Goal: Information Seeking & Learning: Find specific fact

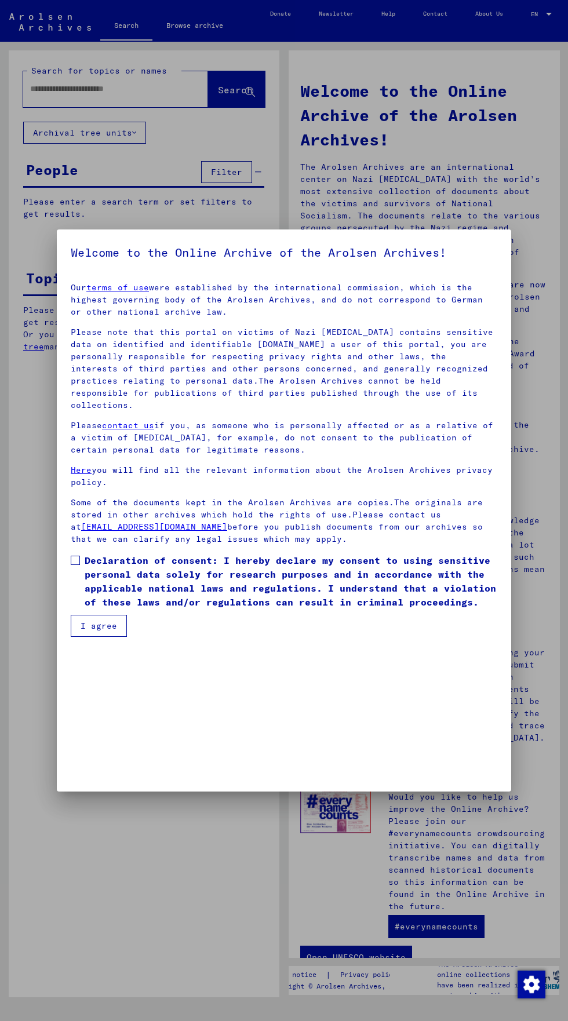
scroll to position [249, 0]
click at [52, 714] on div at bounding box center [284, 510] width 568 height 1021
click at [67, 637] on mat-dialog-content "Our terms of use were established by the international commission, which is the…" at bounding box center [284, 454] width 454 height 363
click at [71, 609] on label "Declaration of consent: I hereby declare my consent to using sensitive personal…" at bounding box center [284, 581] width 426 height 56
click at [81, 637] on button "I agree" at bounding box center [99, 626] width 56 height 22
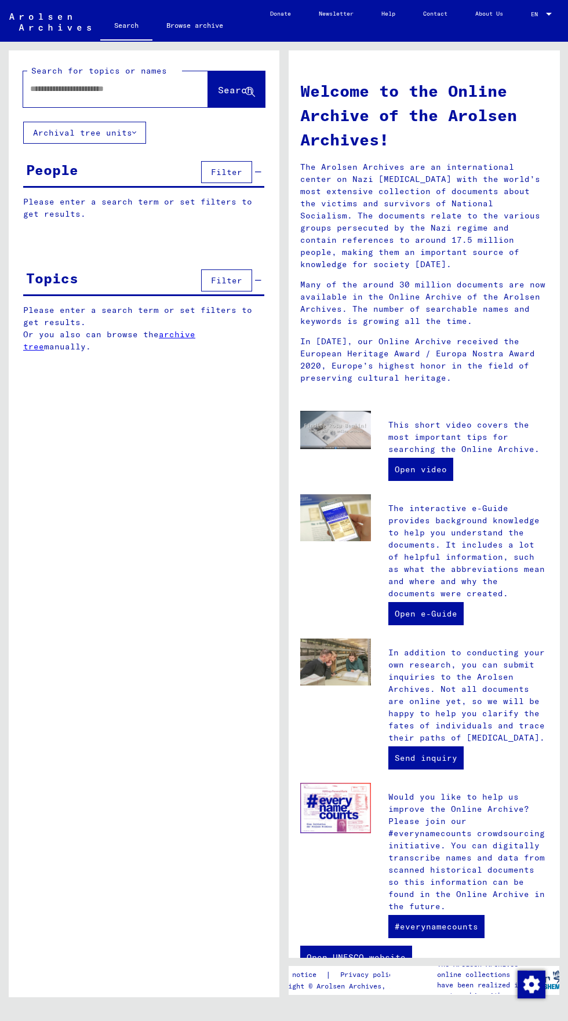
click at [79, 92] on input "text" at bounding box center [101, 89] width 143 height 12
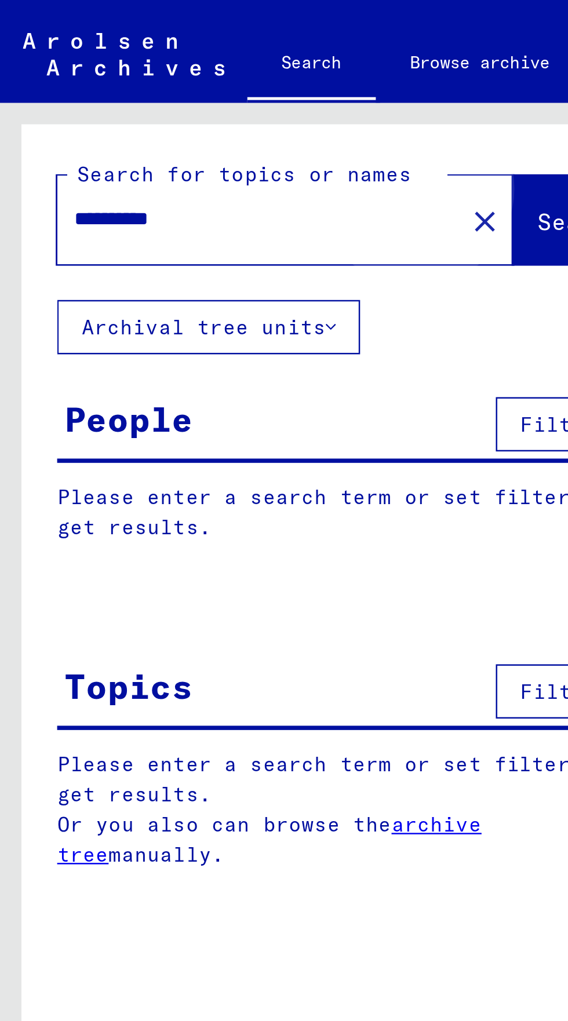
type input "**********"
click at [218, 90] on span "Search" at bounding box center [235, 90] width 35 height 12
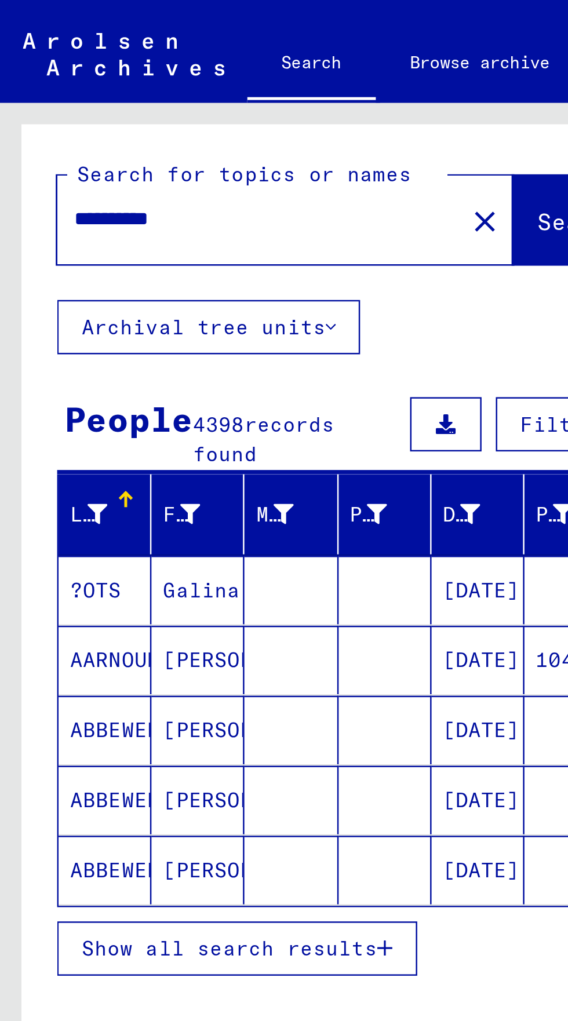
scroll to position [40, 0]
click at [133, 380] on span "Show all search results" at bounding box center [93, 385] width 120 height 10
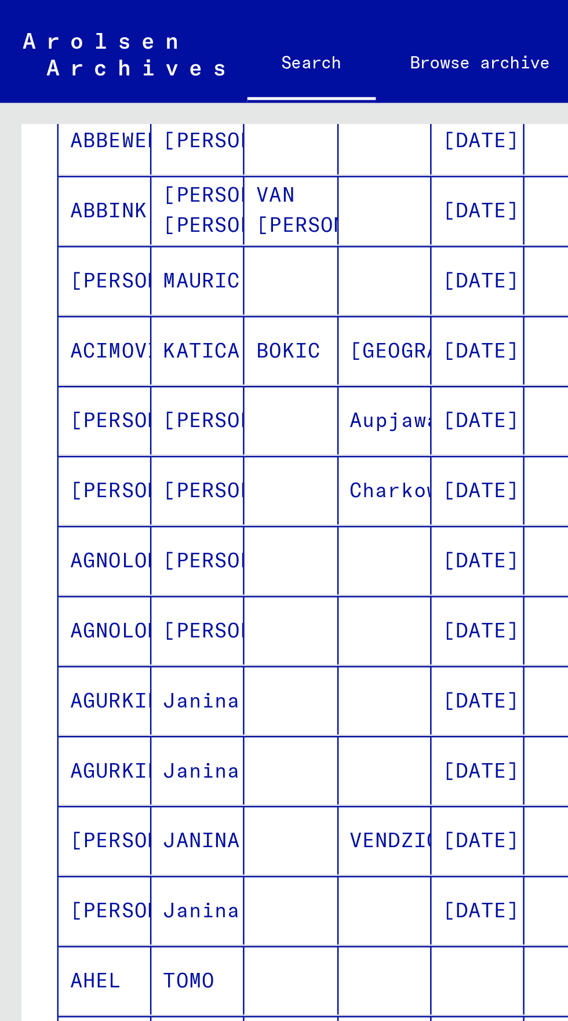
scroll to position [64, 0]
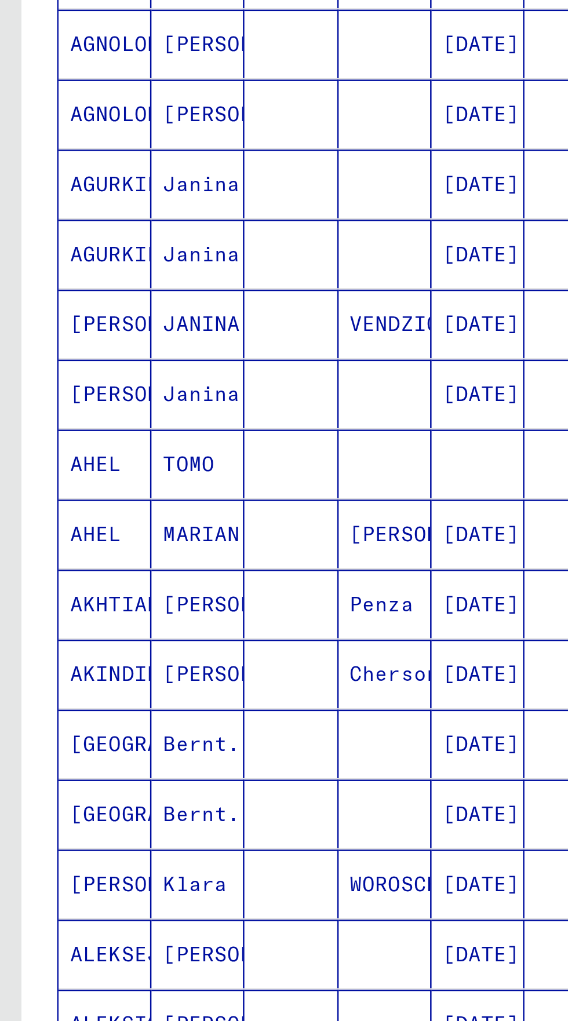
click at [227, 652] on icon "Next page" at bounding box center [224, 656] width 5 height 8
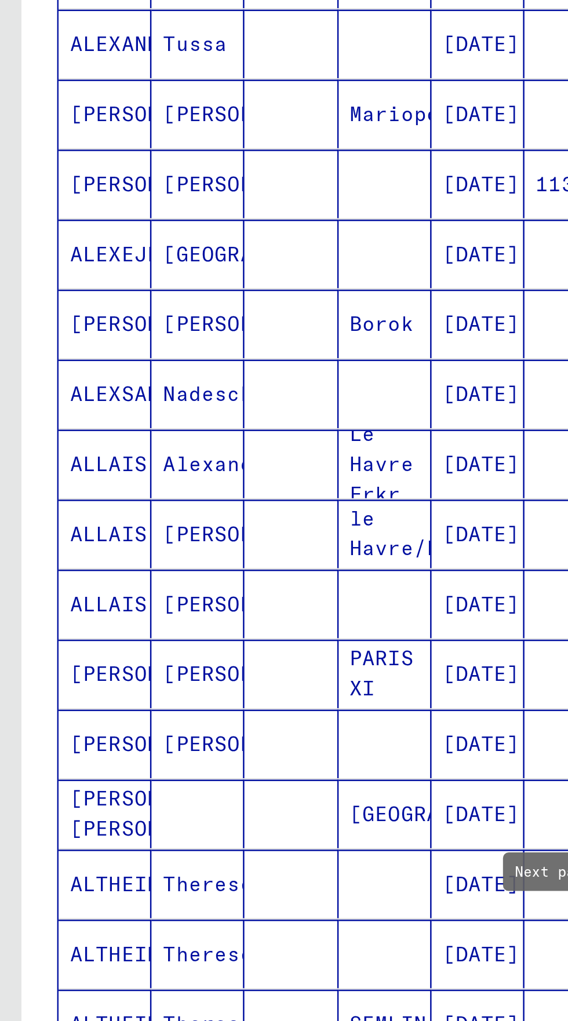
click at [226, 652] on icon "Next page" at bounding box center [224, 656] width 5 height 8
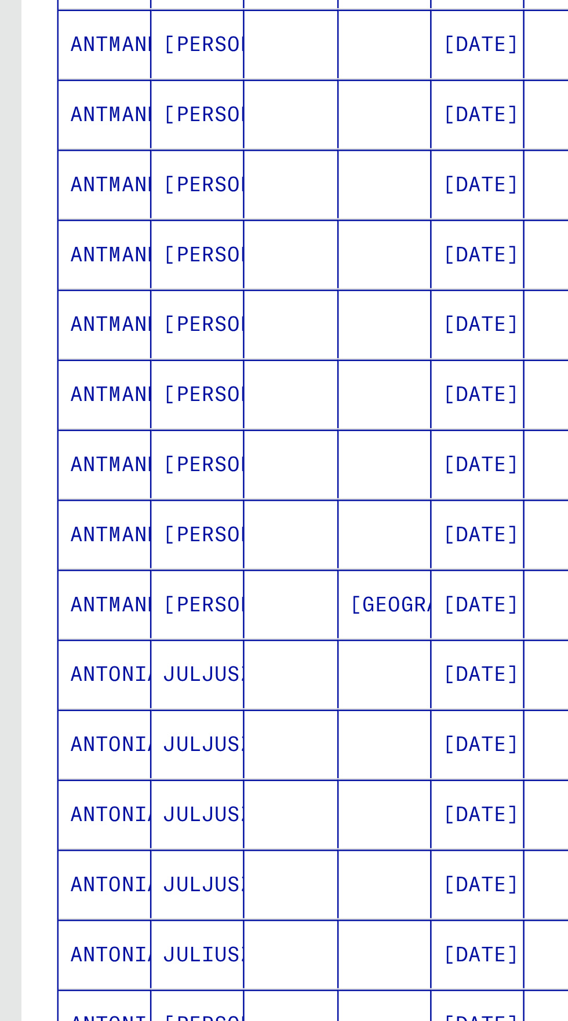
click at [227, 648] on icon "Next page" at bounding box center [225, 656] width 16 height 16
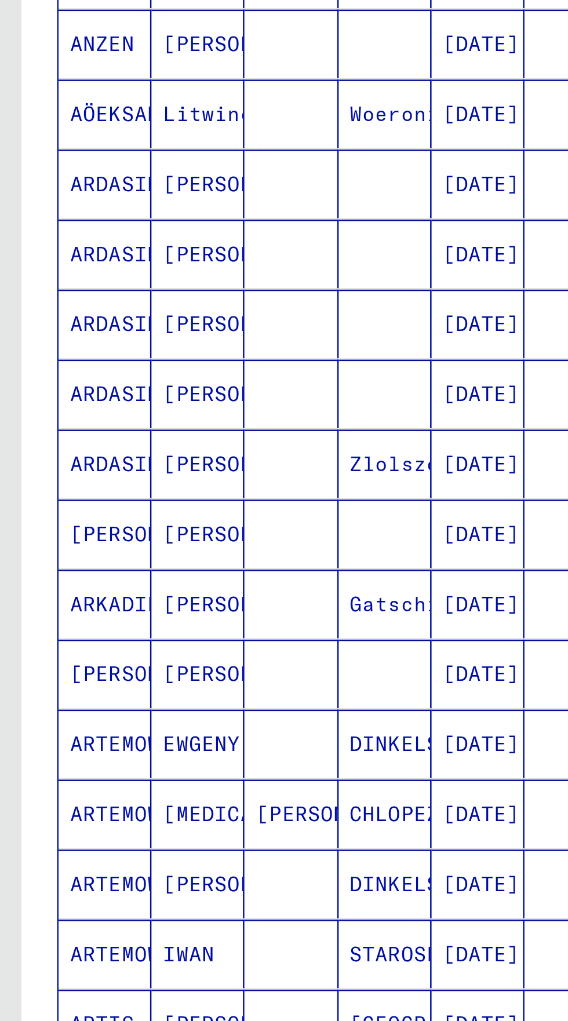
click at [227, 648] on icon "Next page" at bounding box center [225, 656] width 16 height 16
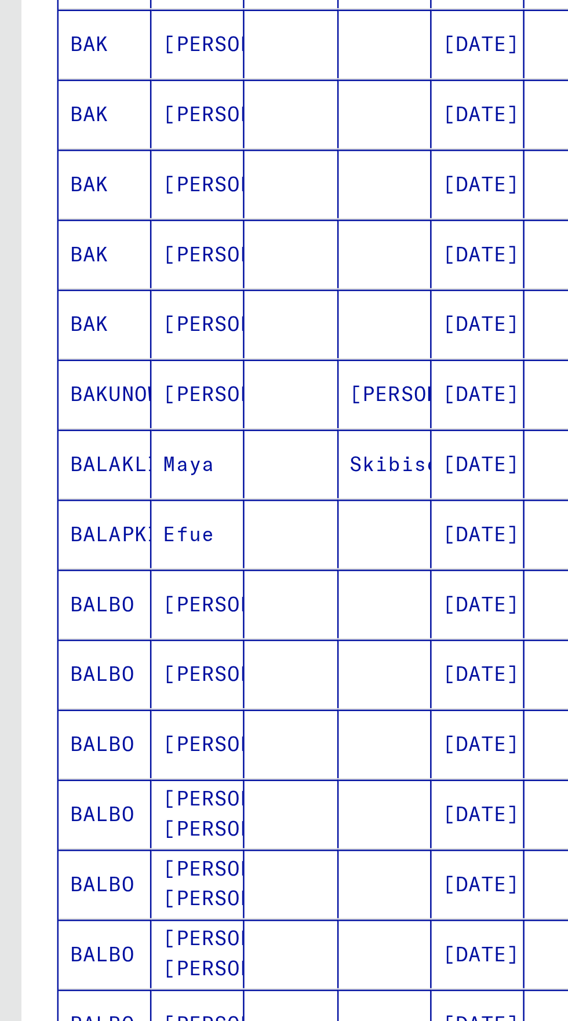
click at [228, 648] on icon "Next page" at bounding box center [225, 656] width 16 height 16
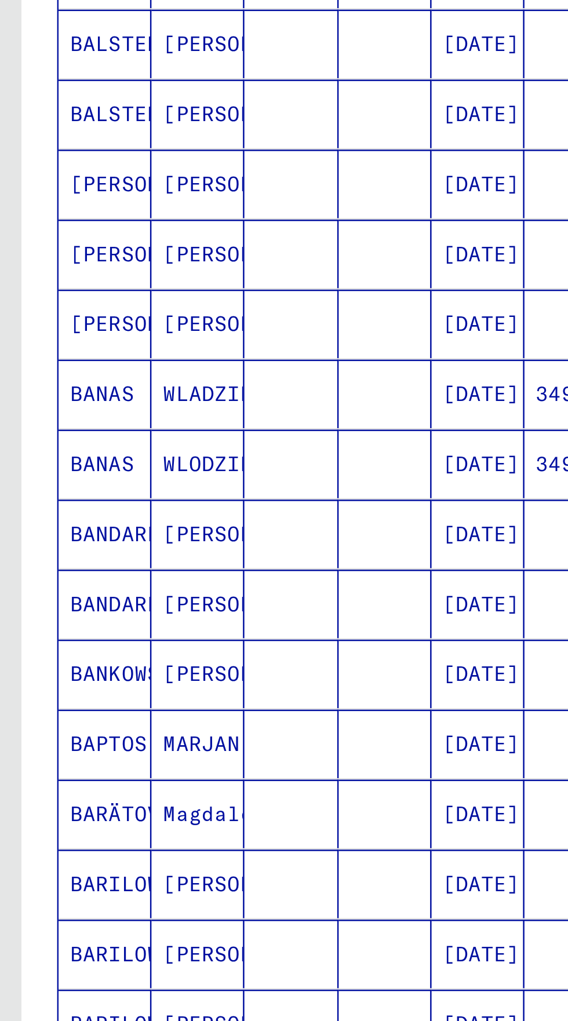
click at [228, 648] on icon "Next page" at bounding box center [225, 656] width 16 height 16
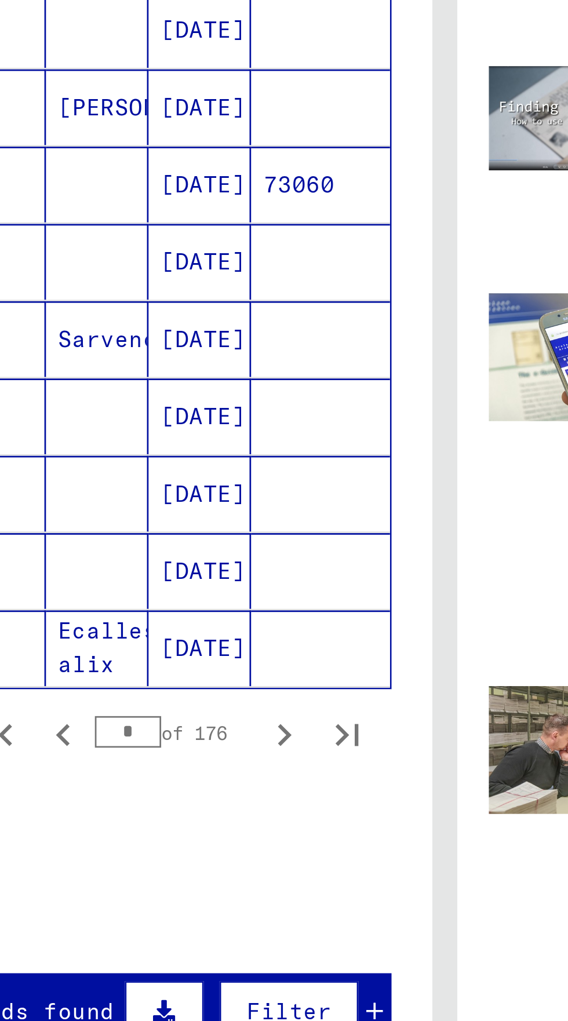
click at [232, 644] on div "176 – 200 of 4398 * of 176" at bounding box center [144, 655] width 232 height 23
click at [236, 644] on div "176 – 200 of 4398 * of 176" at bounding box center [144, 655] width 232 height 23
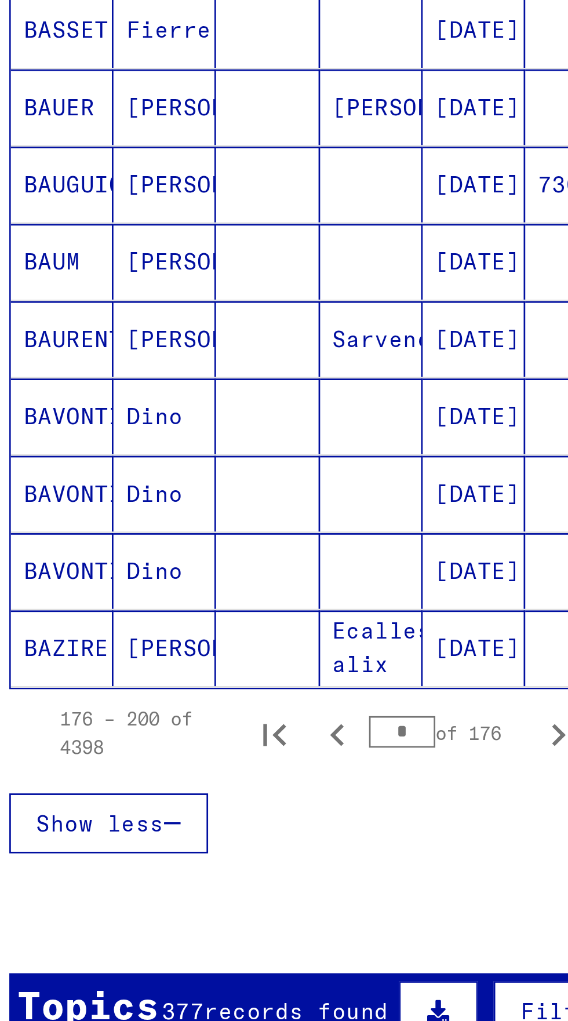
click at [174, 650] on input "*" at bounding box center [167, 656] width 24 height 12
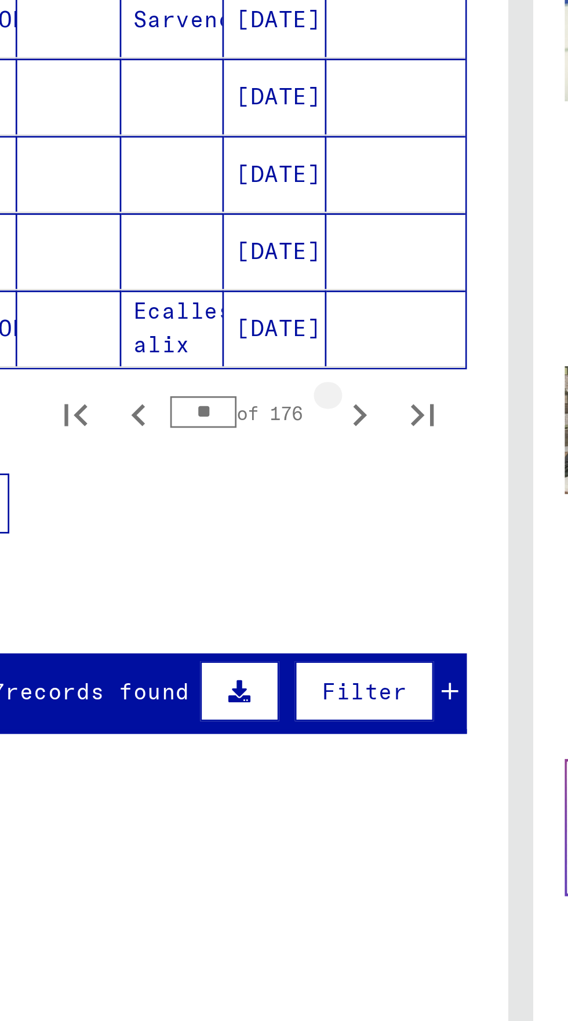
click at [228, 648] on icon "Next page" at bounding box center [225, 656] width 16 height 16
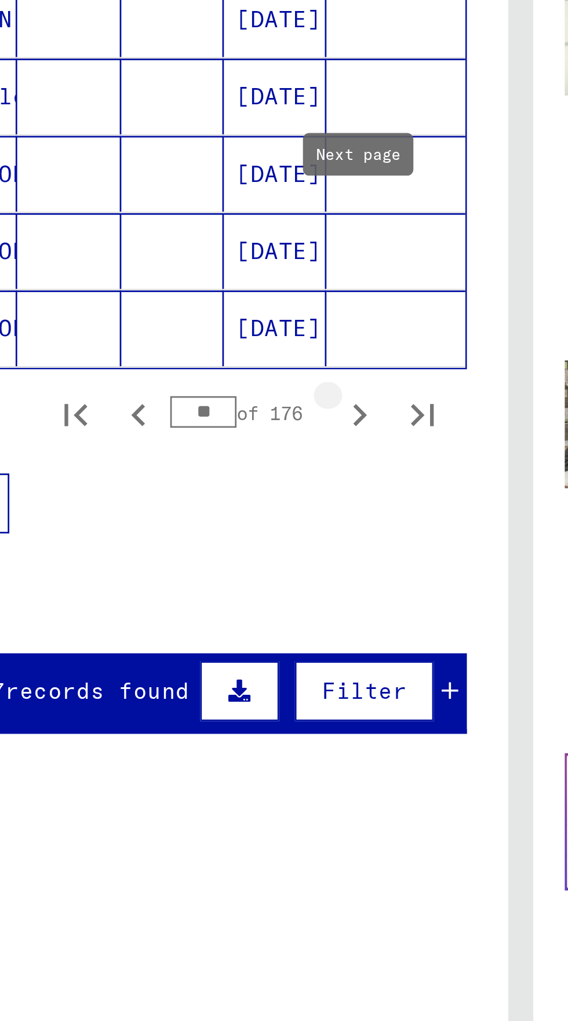
scroll to position [298, 0]
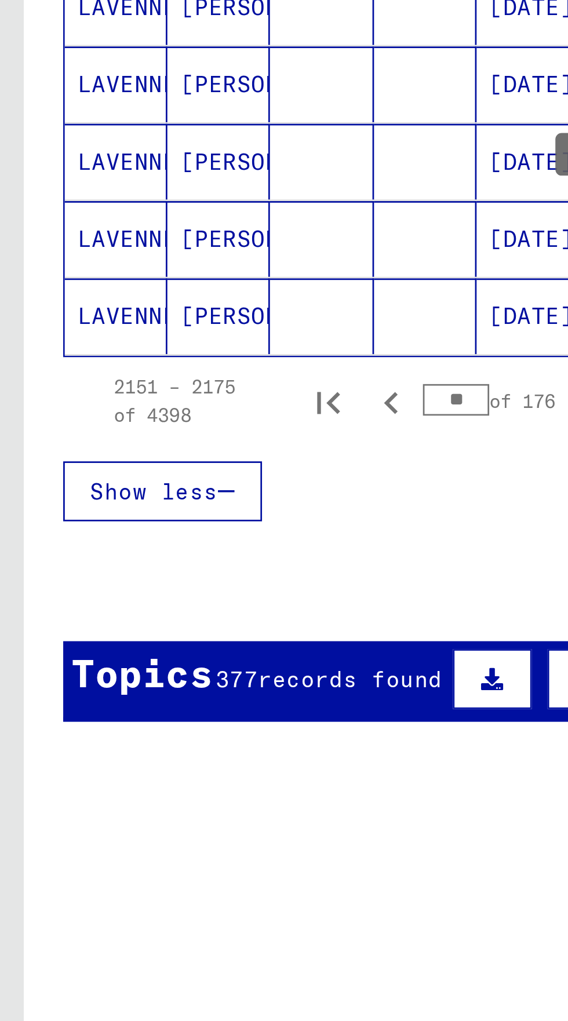
click at [228, 646] on icon "Next page" at bounding box center [225, 654] width 16 height 16
click at [234, 642] on button "Next page" at bounding box center [224, 653] width 23 height 23
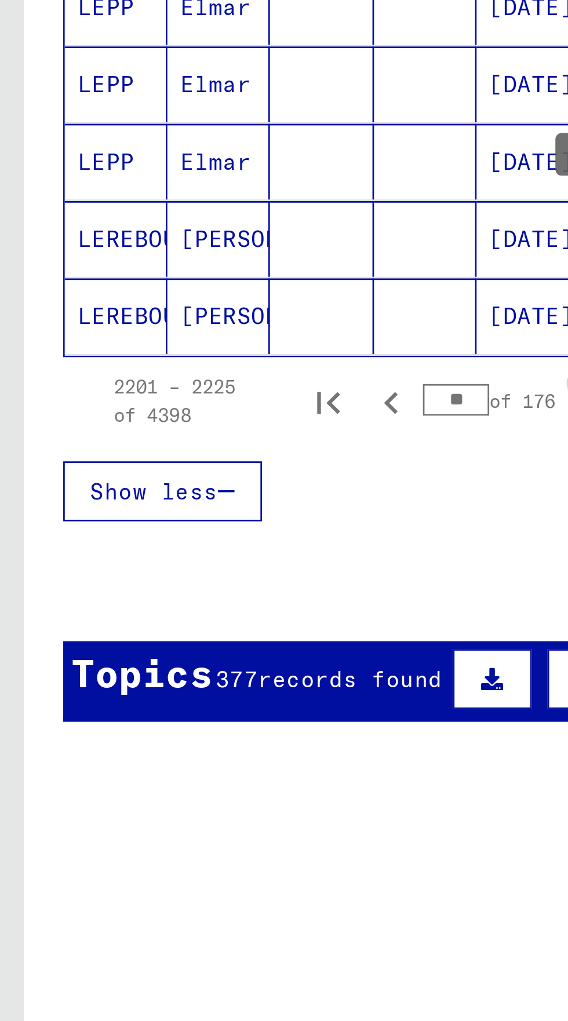
click at [231, 646] on icon "Next page" at bounding box center [225, 654] width 16 height 16
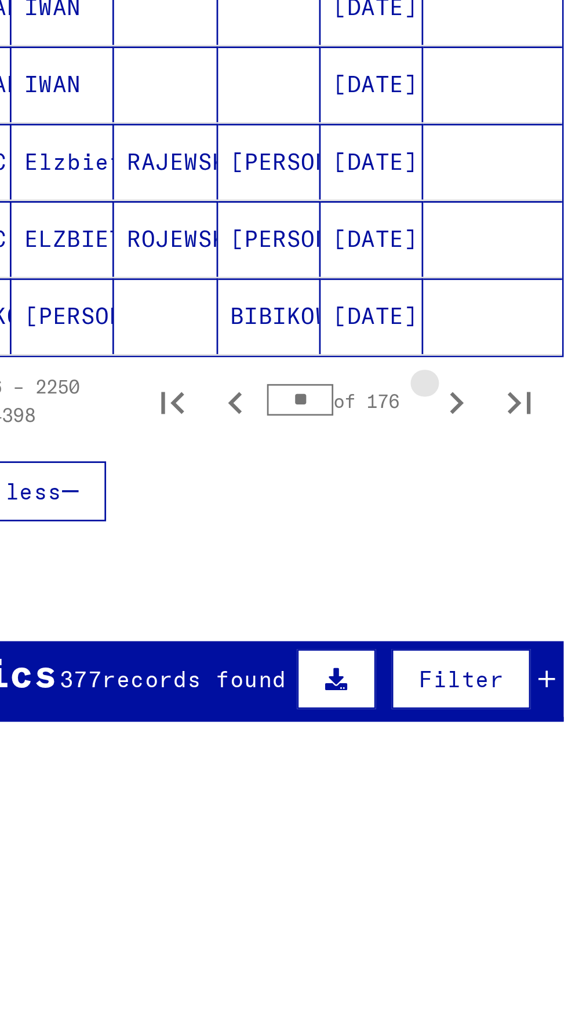
click at [232, 646] on icon "Next page" at bounding box center [225, 654] width 16 height 16
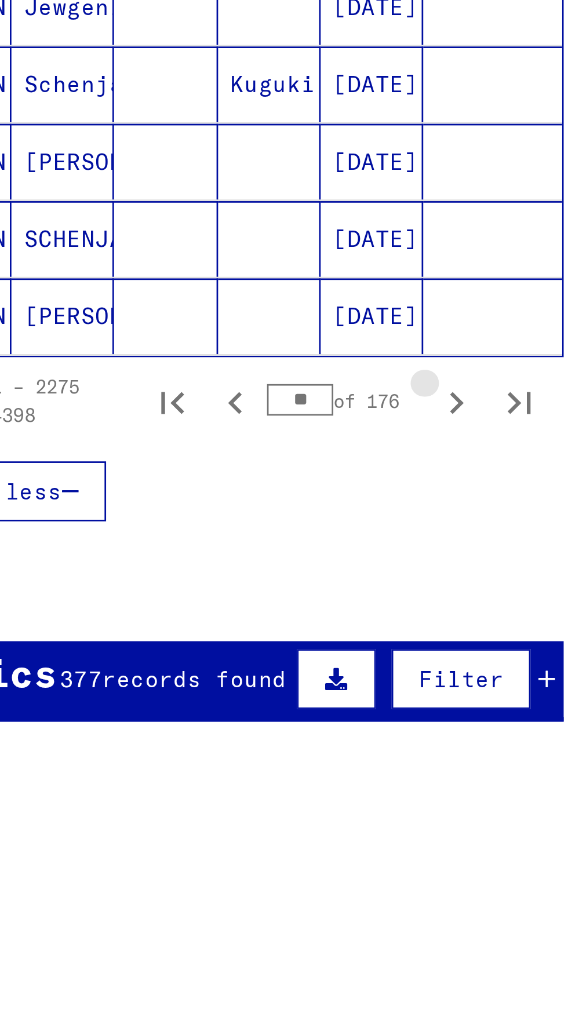
click at [229, 646] on icon "Next page" at bounding box center [225, 654] width 16 height 16
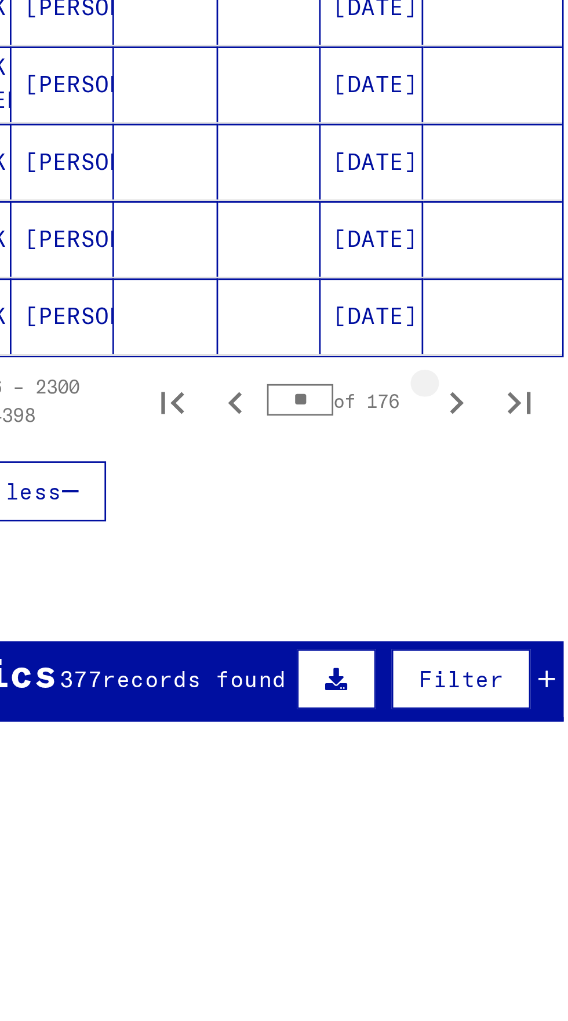
click at [228, 646] on icon "Next page" at bounding box center [225, 654] width 16 height 16
click at [230, 646] on icon "Next page" at bounding box center [225, 654] width 16 height 16
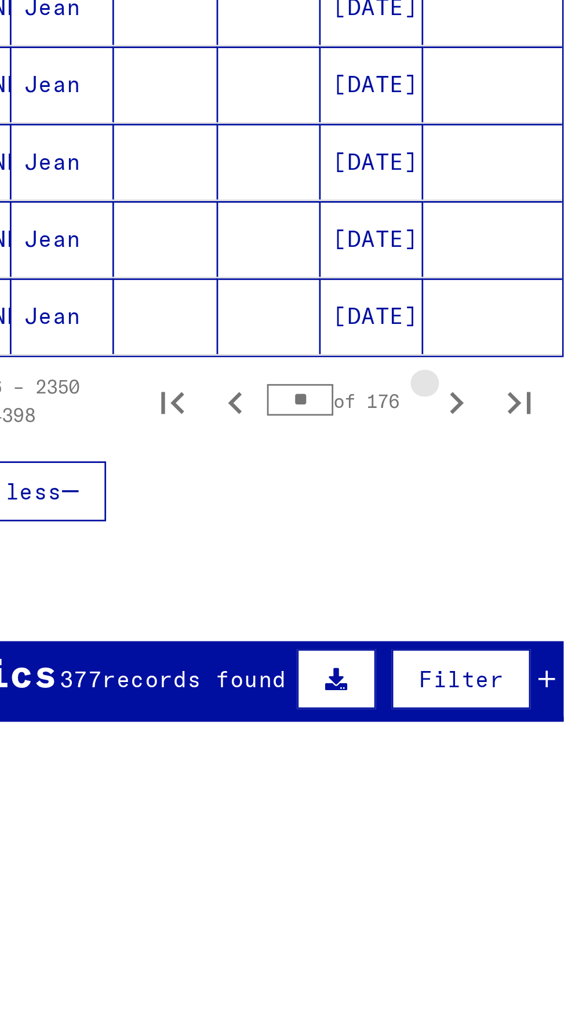
click at [228, 646] on icon "Next page" at bounding box center [225, 654] width 16 height 16
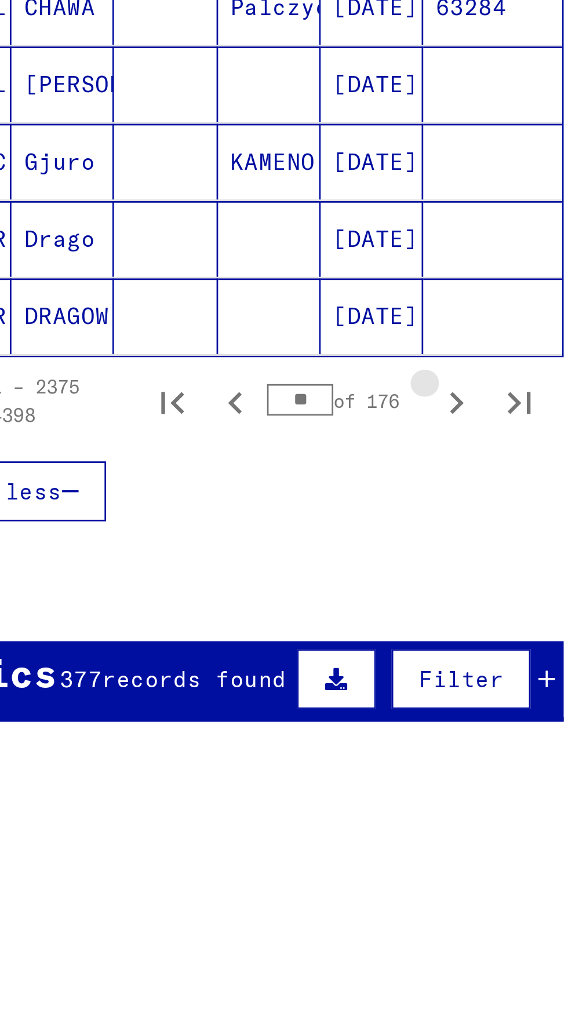
click at [227, 646] on icon "Next page" at bounding box center [225, 654] width 16 height 16
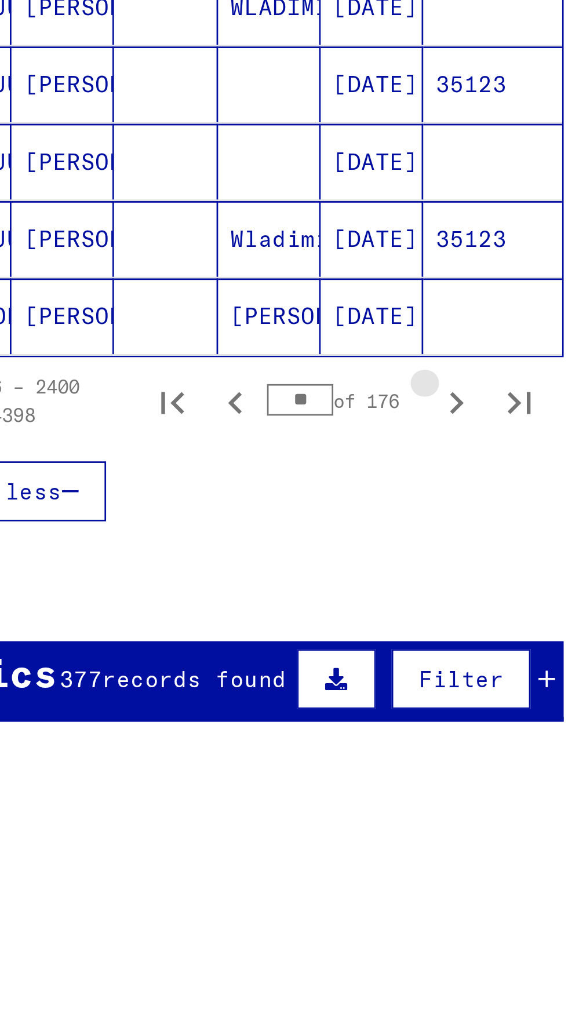
scroll to position [296, 0]
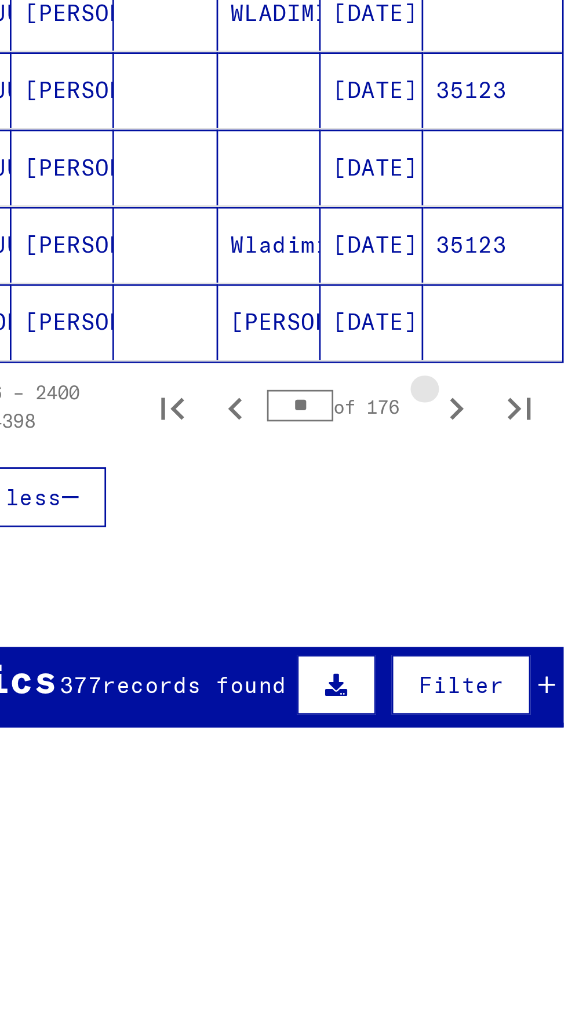
click at [224, 648] on icon "Next page" at bounding box center [225, 656] width 16 height 16
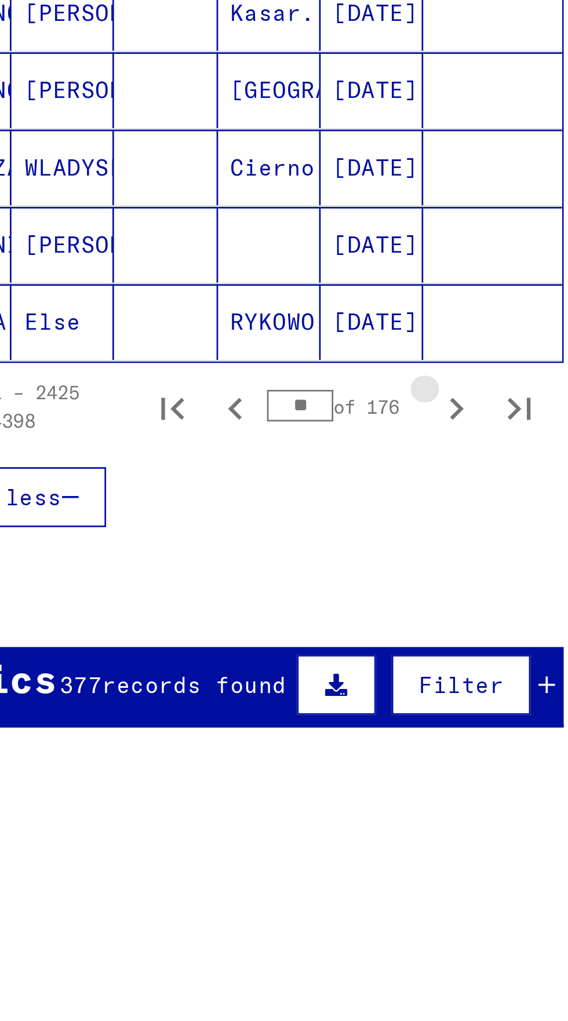
click at [223, 648] on icon "Next page" at bounding box center [225, 656] width 16 height 16
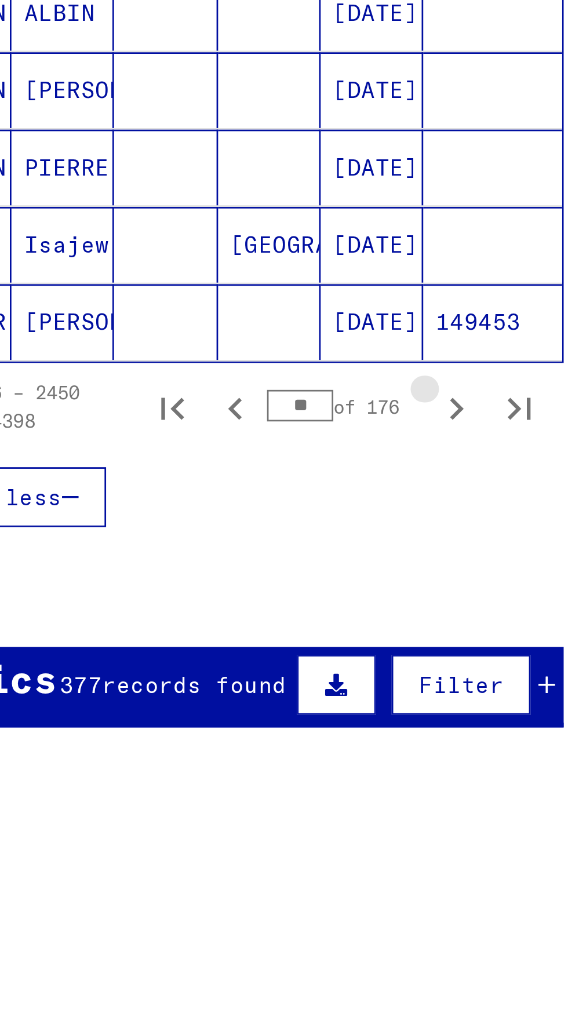
click at [227, 648] on icon "Next page" at bounding box center [225, 656] width 16 height 16
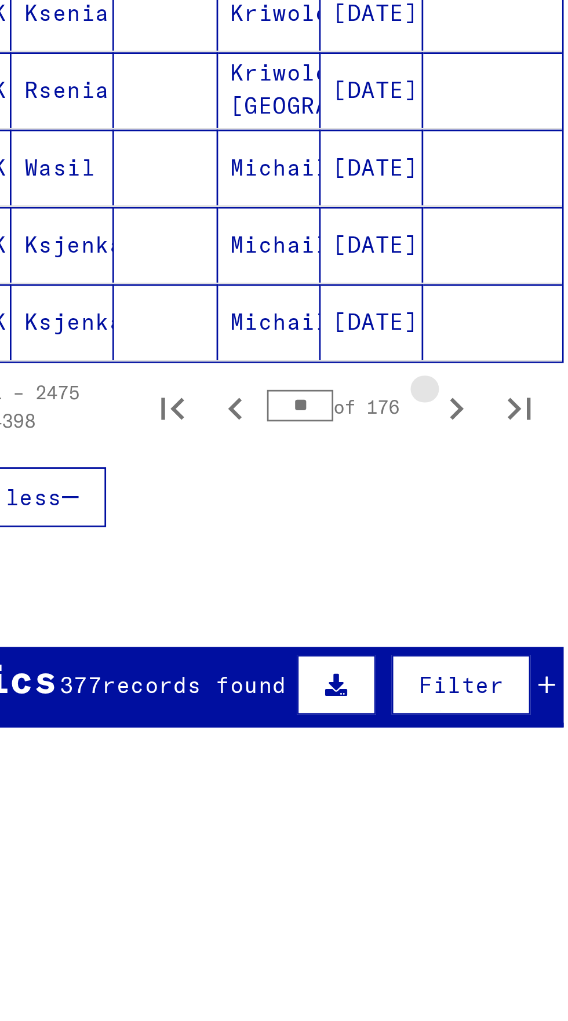
click at [227, 648] on icon "Next page" at bounding box center [225, 656] width 16 height 16
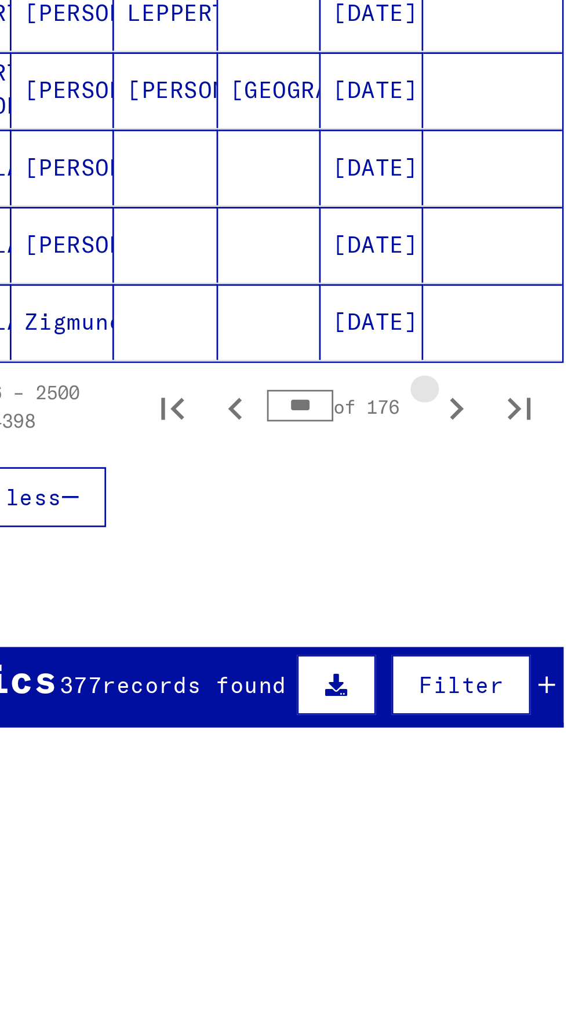
click at [227, 648] on icon "Next page" at bounding box center [225, 656] width 16 height 16
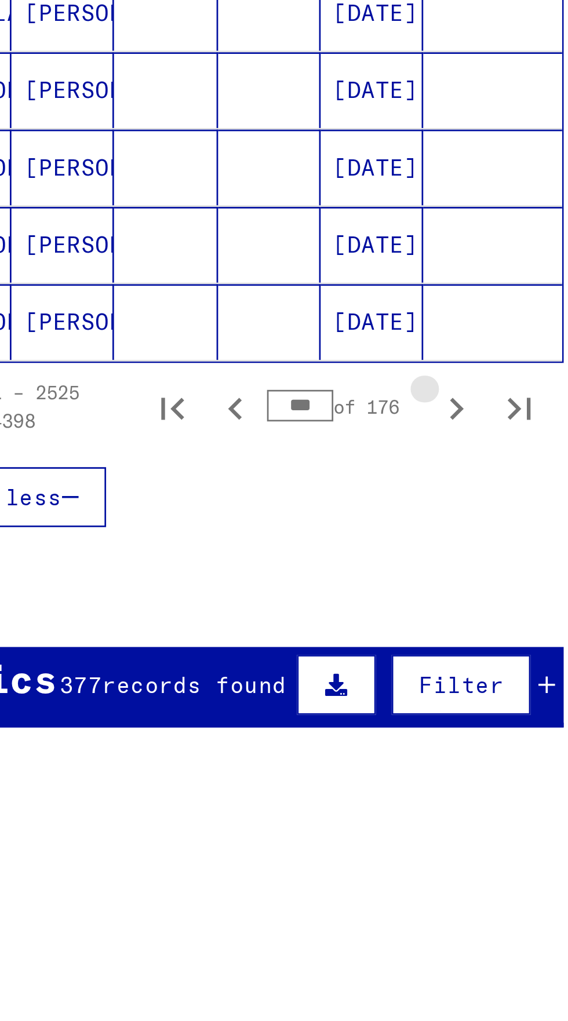
click at [227, 648] on icon "Next page" at bounding box center [225, 656] width 16 height 16
click at [225, 648] on icon "Next page" at bounding box center [225, 656] width 16 height 16
click at [225, 652] on icon "Next page" at bounding box center [224, 656] width 5 height 8
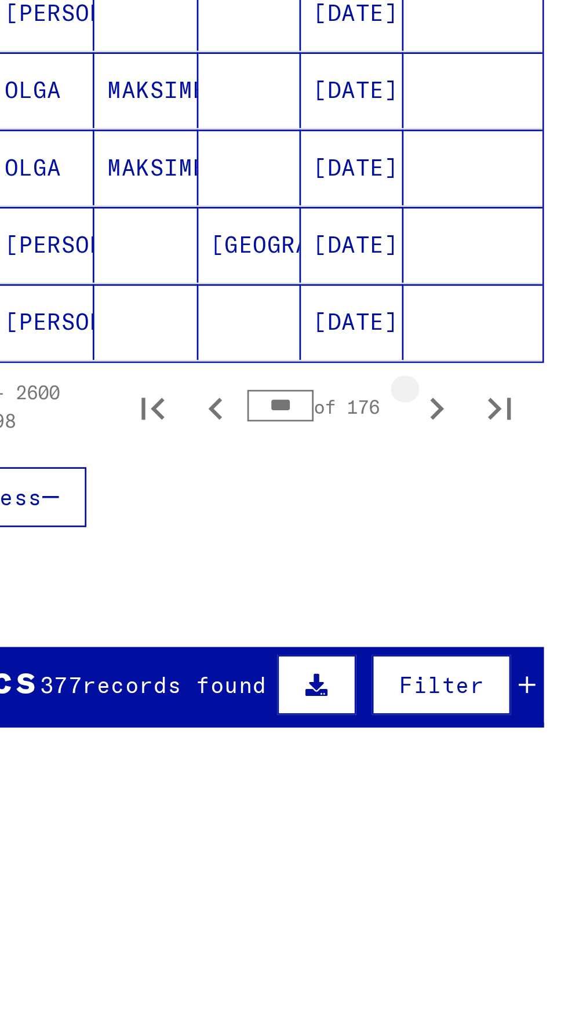
click at [225, 648] on icon "Next page" at bounding box center [225, 656] width 16 height 16
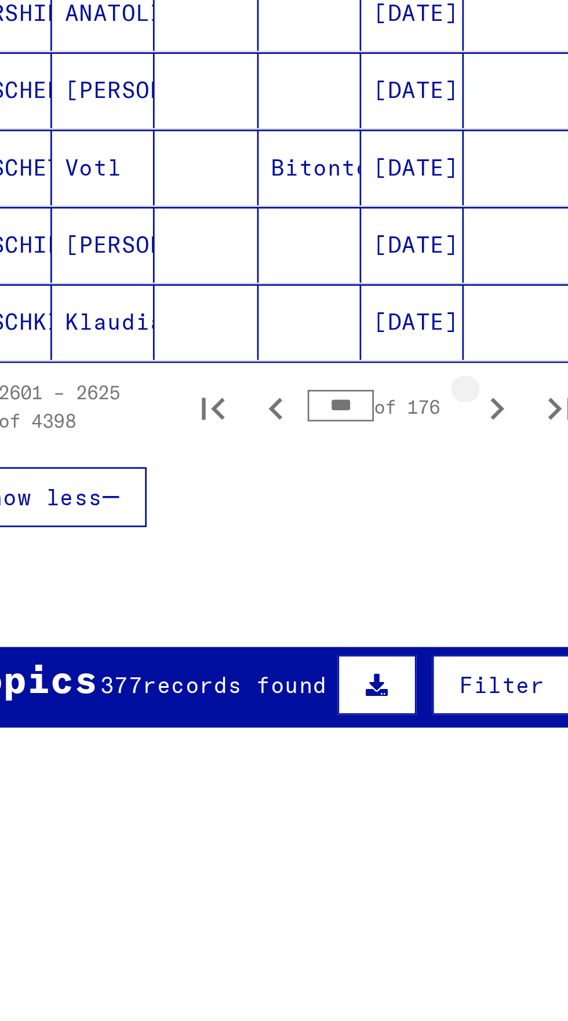
click at [224, 648] on icon "Next page" at bounding box center [225, 656] width 16 height 16
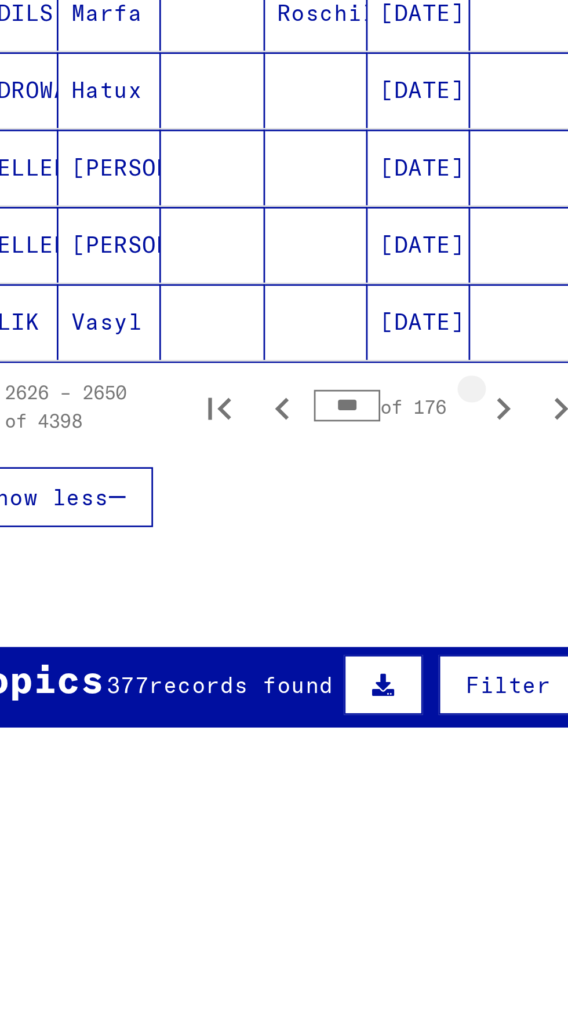
click at [227, 648] on icon "Next page" at bounding box center [225, 656] width 16 height 16
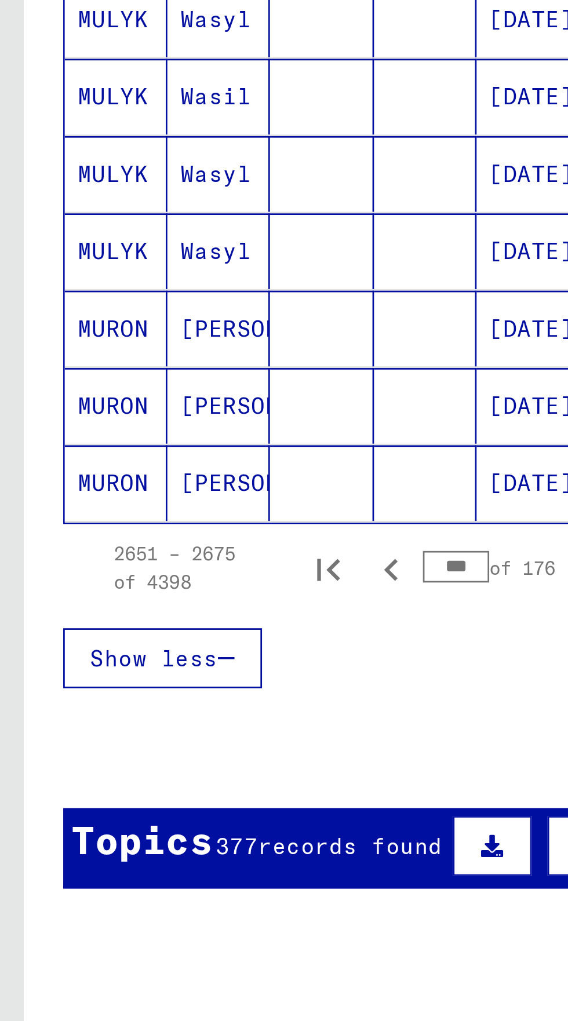
scroll to position [241, 0]
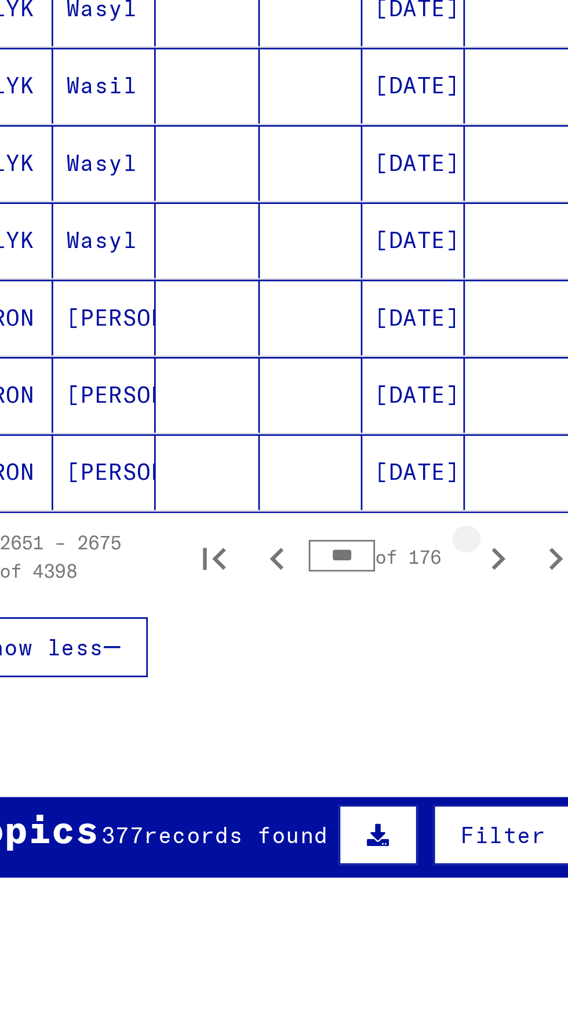
click at [230, 703] on icon "Next page" at bounding box center [225, 711] width 16 height 16
type input "***"
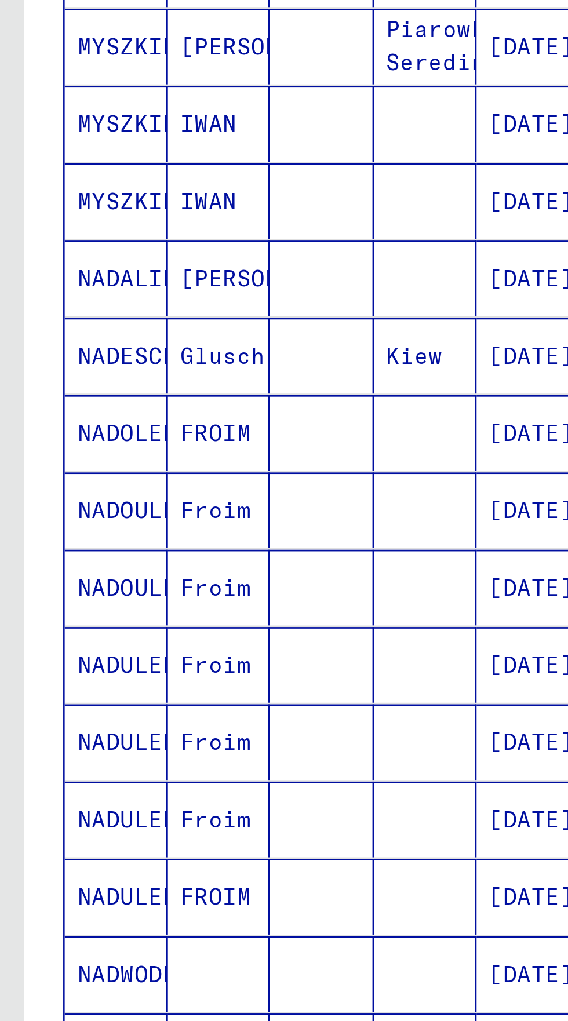
scroll to position [0, 0]
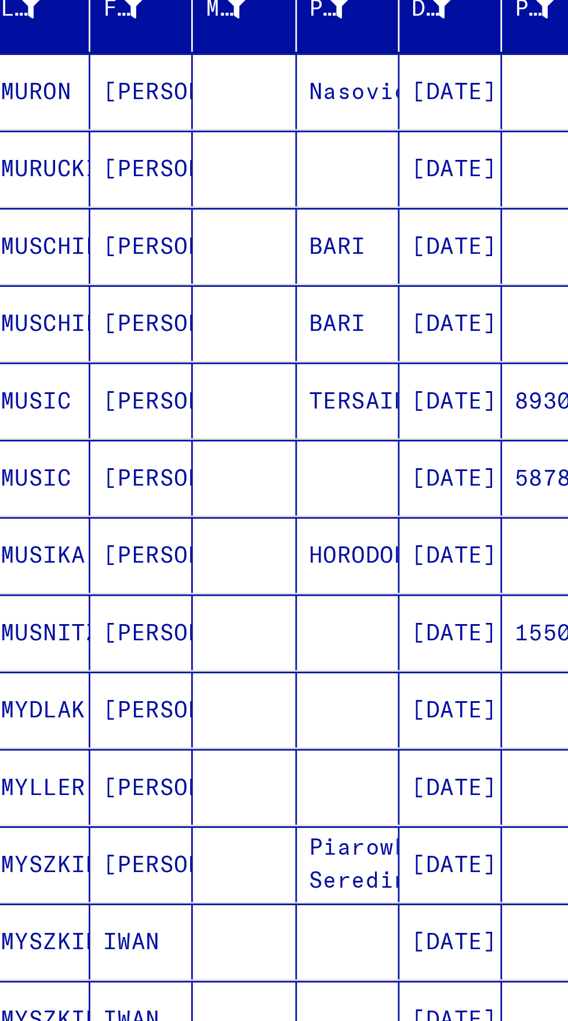
click at [44, 302] on mat-cell "MUSCHIELLO" at bounding box center [43, 296] width 38 height 28
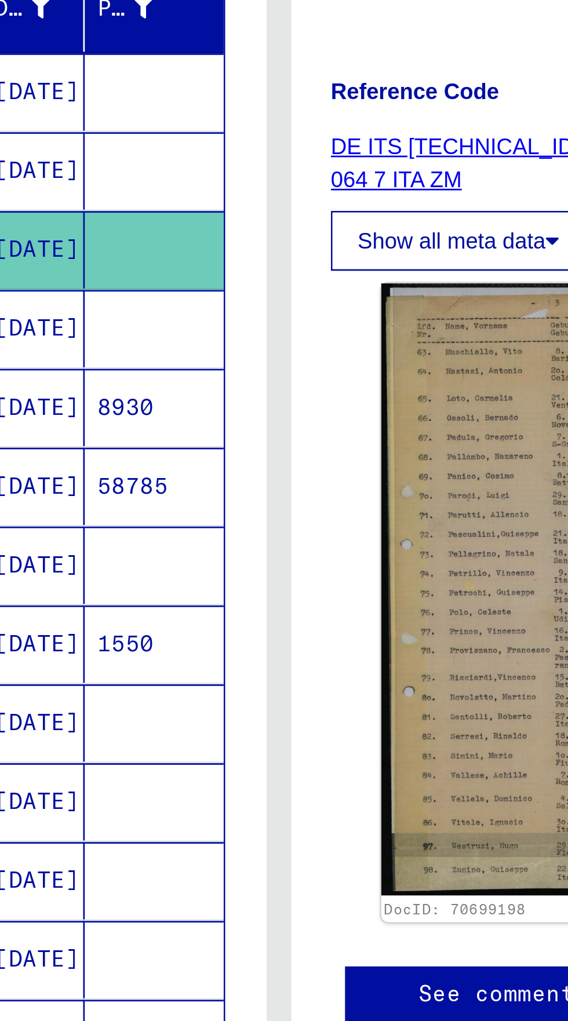
click at [189, 323] on mat-cell "[DATE]" at bounding box center [194, 326] width 38 height 28
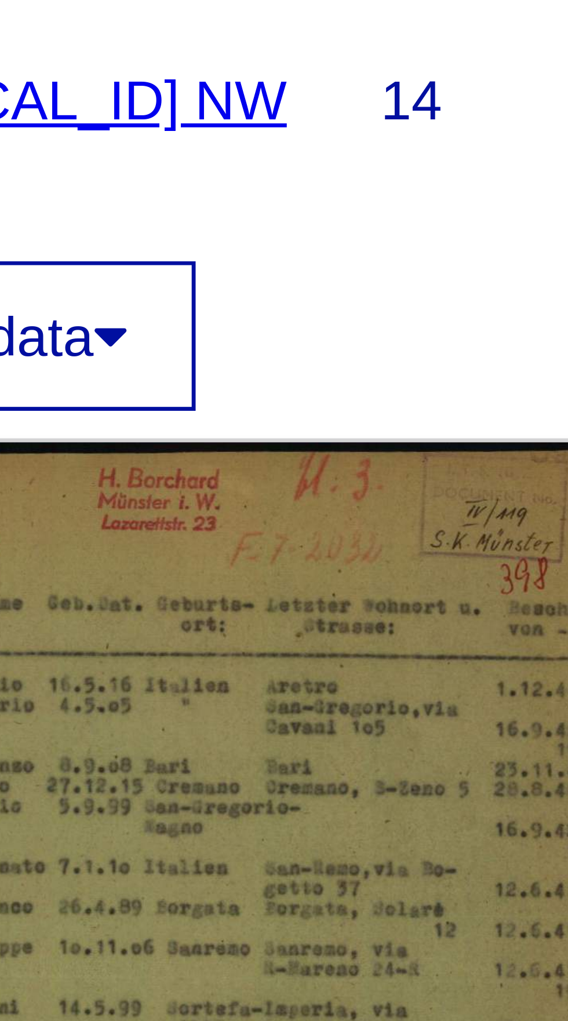
click at [404, 261] on link "DE ITS [TECHNICAL_ID] NW 064 7 ITA ZM" at bounding box center [356, 265] width 107 height 21
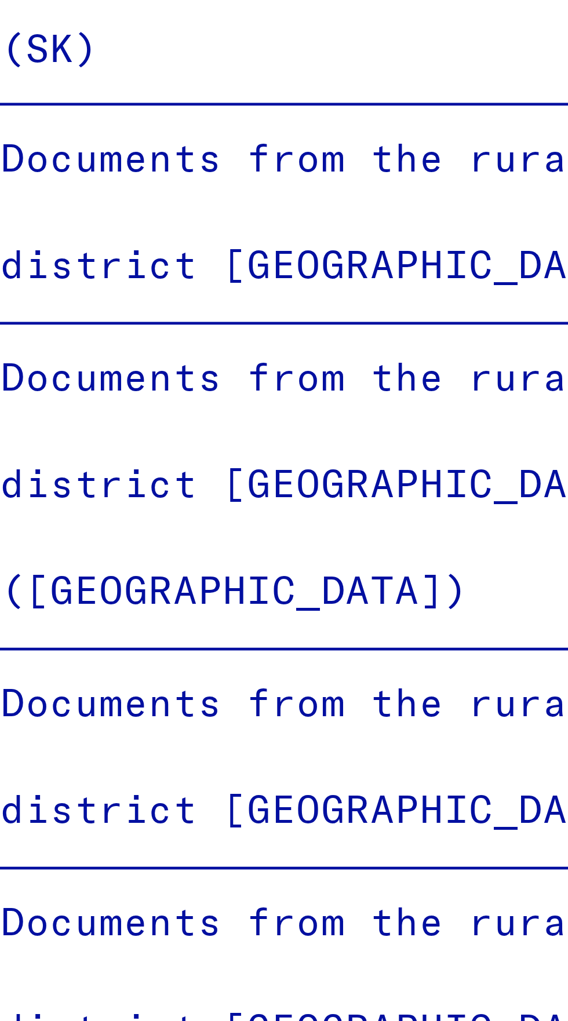
scroll to position [3877, 0]
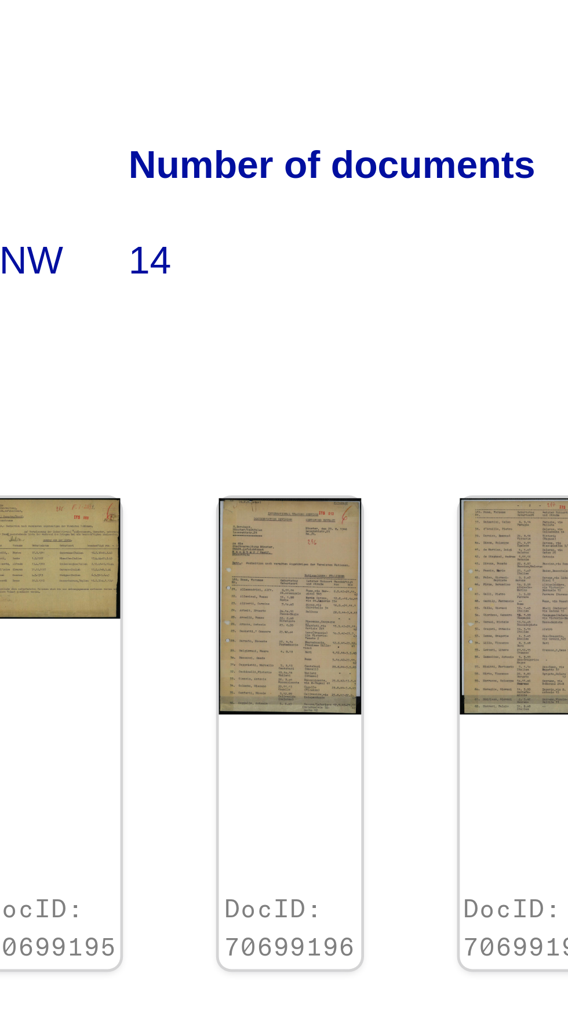
scroll to position [12, 0]
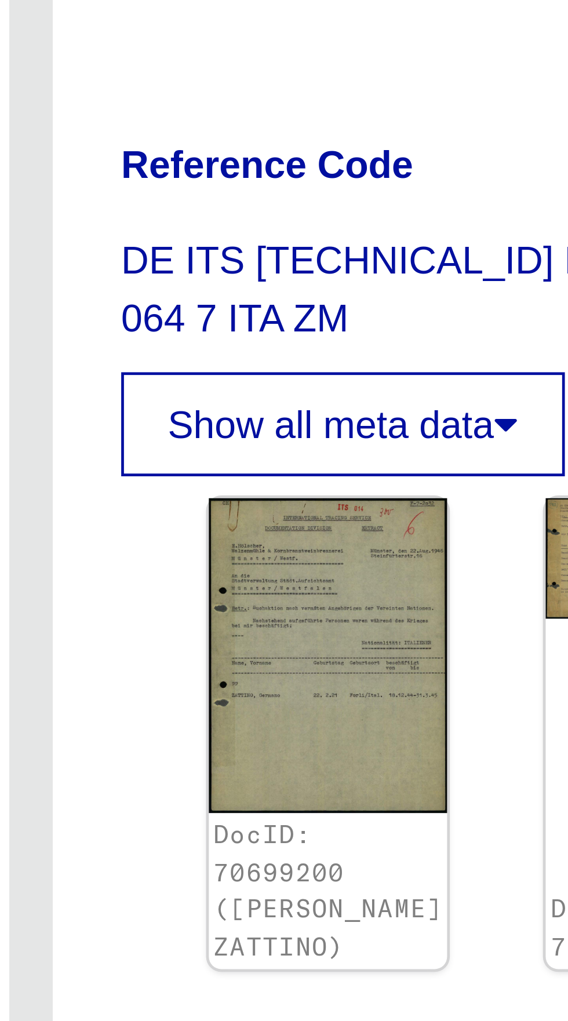
click at [340, 310] on img at bounding box center [347, 343] width 50 height 66
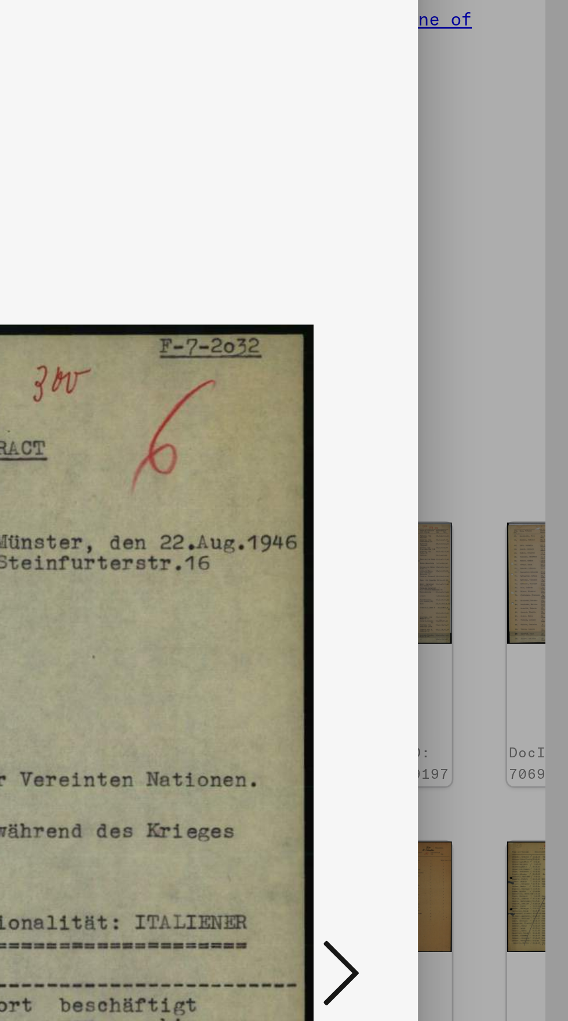
scroll to position [0, 0]
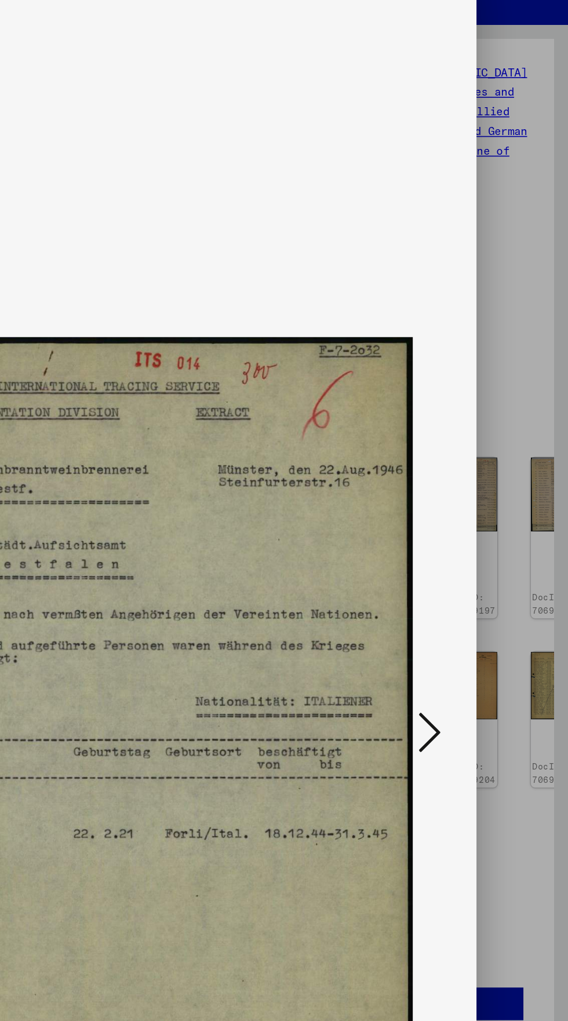
click at [491, 478] on button at bounding box center [482, 481] width 21 height 33
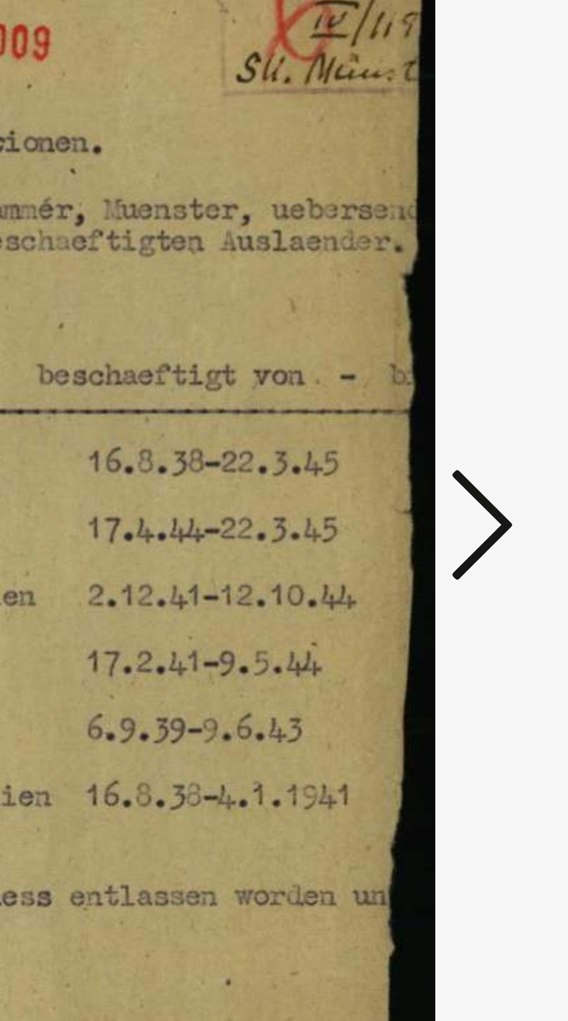
click at [486, 478] on icon at bounding box center [482, 480] width 14 height 28
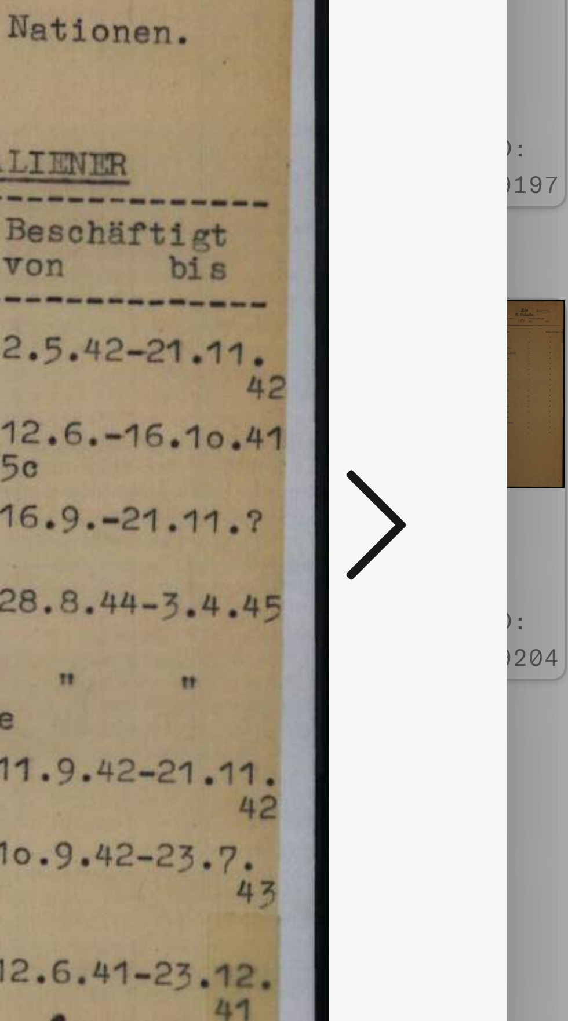
click at [484, 477] on icon at bounding box center [482, 480] width 14 height 28
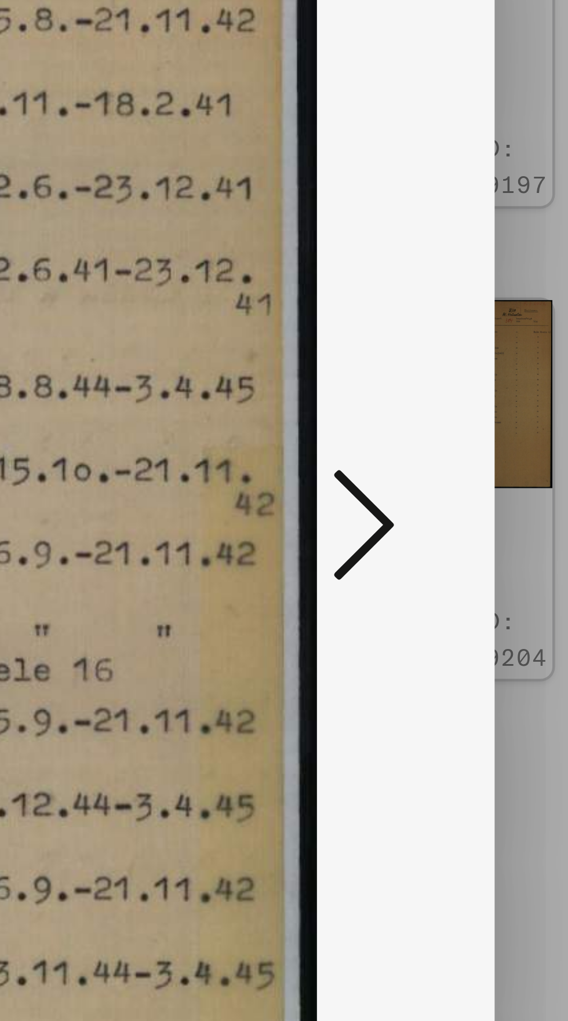
click at [482, 481] on icon at bounding box center [482, 480] width 14 height 28
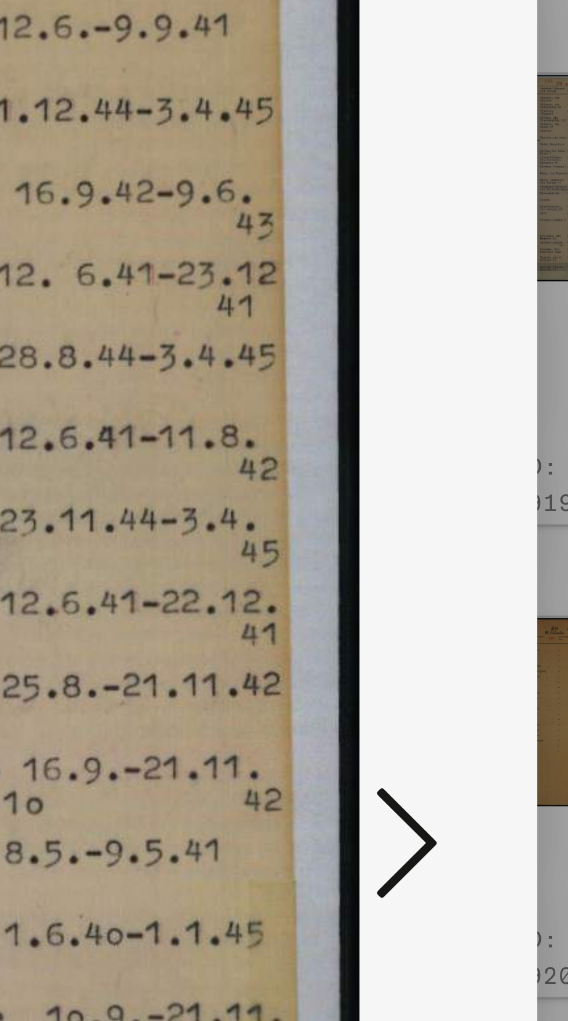
click at [486, 481] on icon at bounding box center [482, 480] width 14 height 28
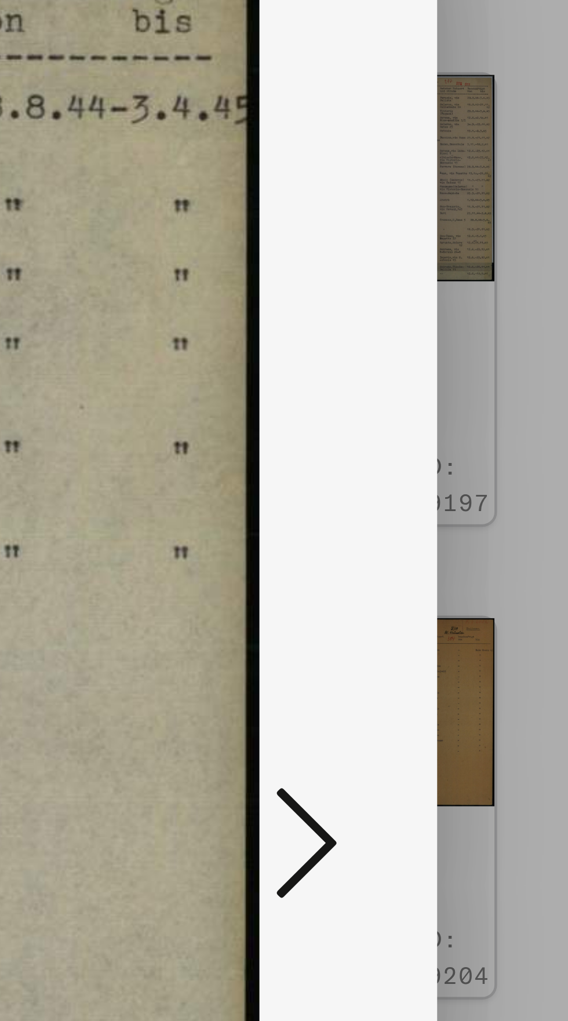
click at [480, 487] on icon at bounding box center [482, 480] width 14 height 28
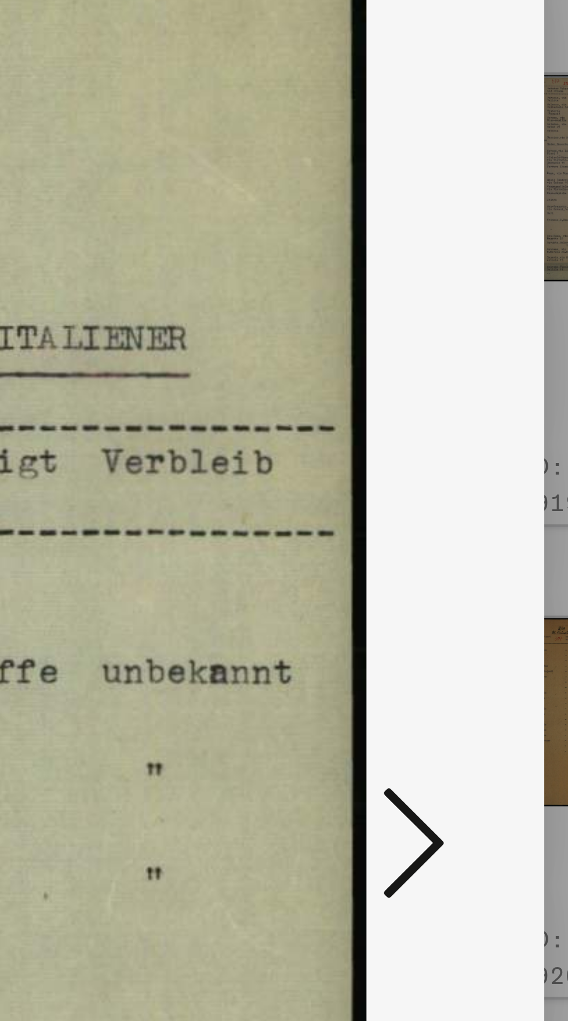
click at [485, 480] on icon at bounding box center [482, 480] width 14 height 28
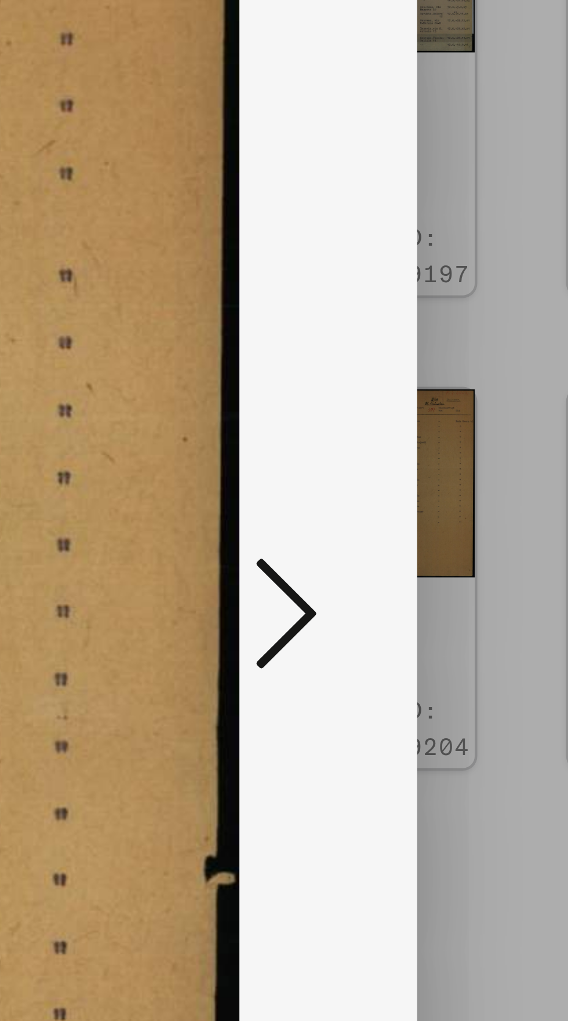
click at [485, 478] on icon at bounding box center [482, 480] width 14 height 28
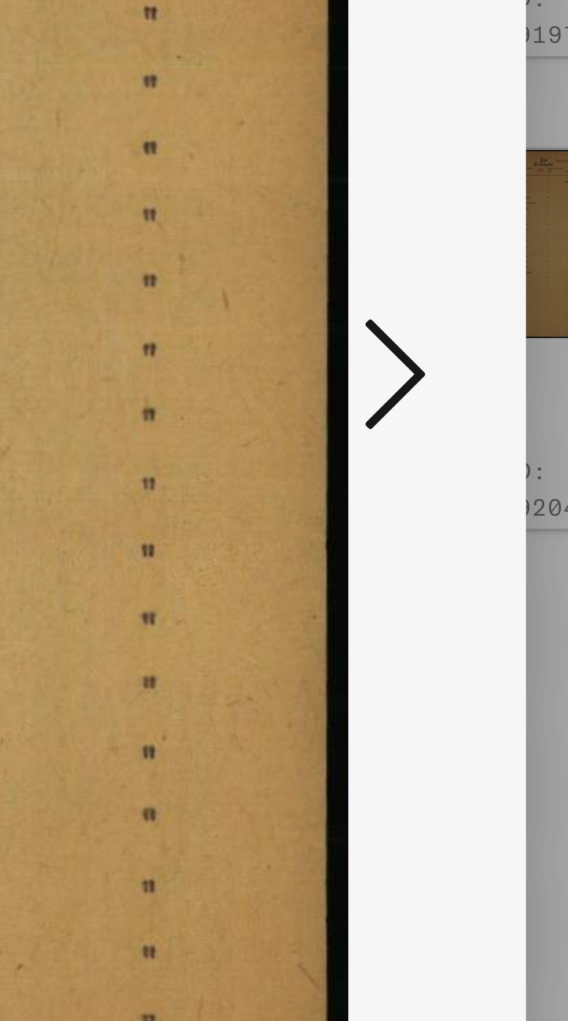
click at [480, 494] on icon at bounding box center [482, 480] width 14 height 28
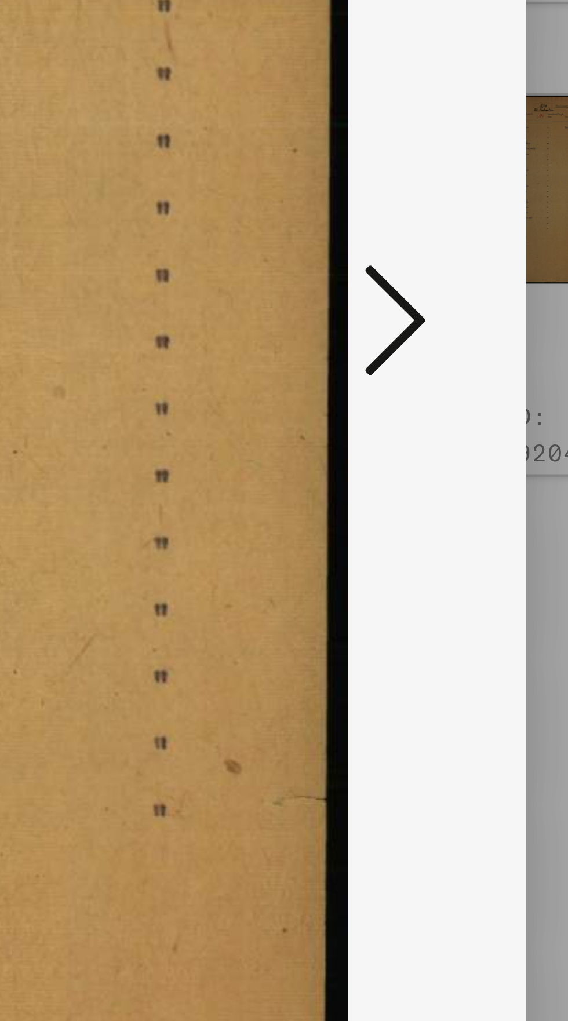
click at [483, 494] on icon at bounding box center [482, 480] width 14 height 28
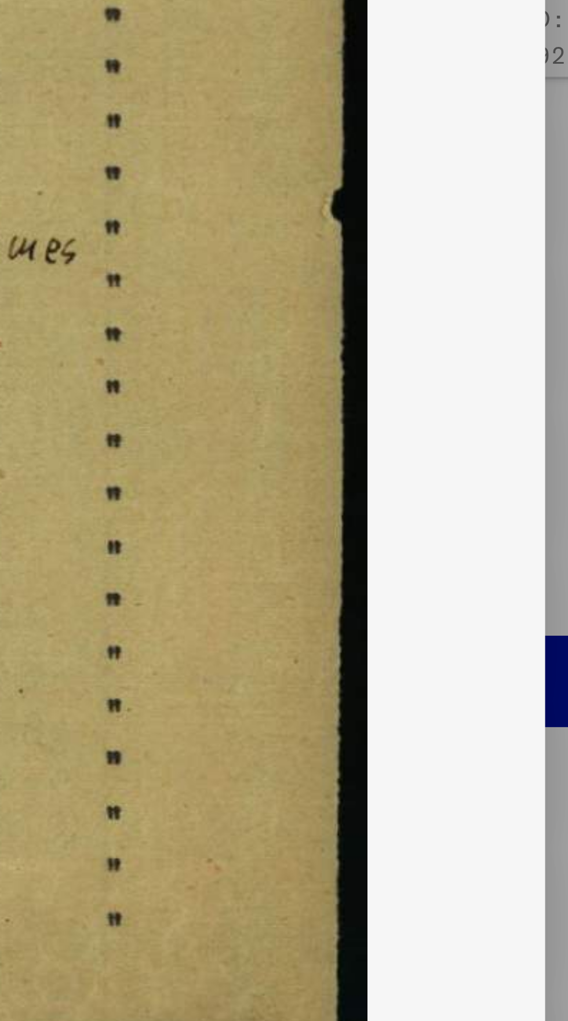
click at [487, 494] on icon at bounding box center [482, 480] width 14 height 28
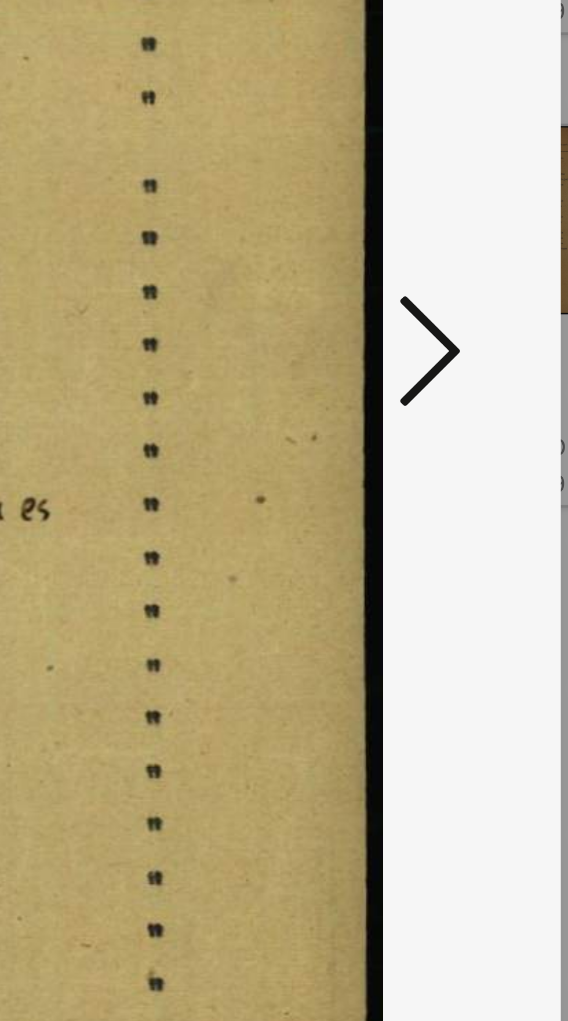
click at [484, 472] on icon at bounding box center [482, 480] width 14 height 28
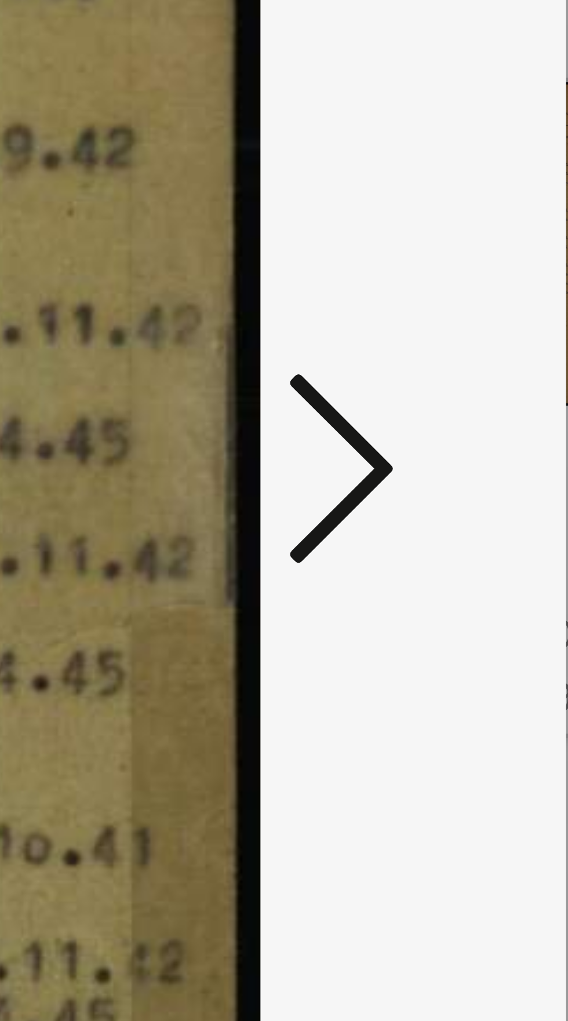
click at [486, 478] on icon at bounding box center [482, 480] width 14 height 28
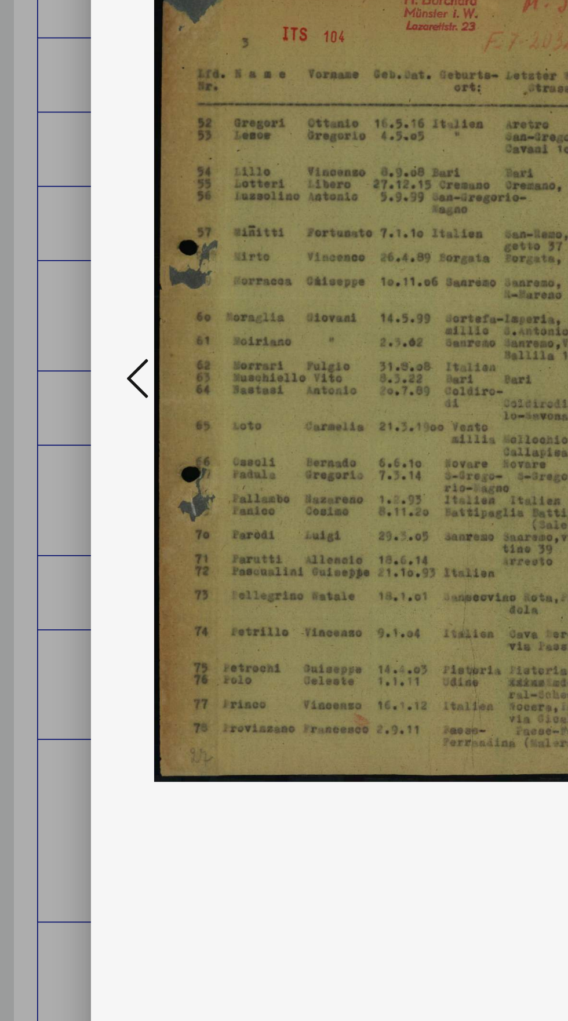
click at [83, 479] on icon at bounding box center [86, 480] width 14 height 28
